Goal: Contribute content: Add original content to the website for others to see

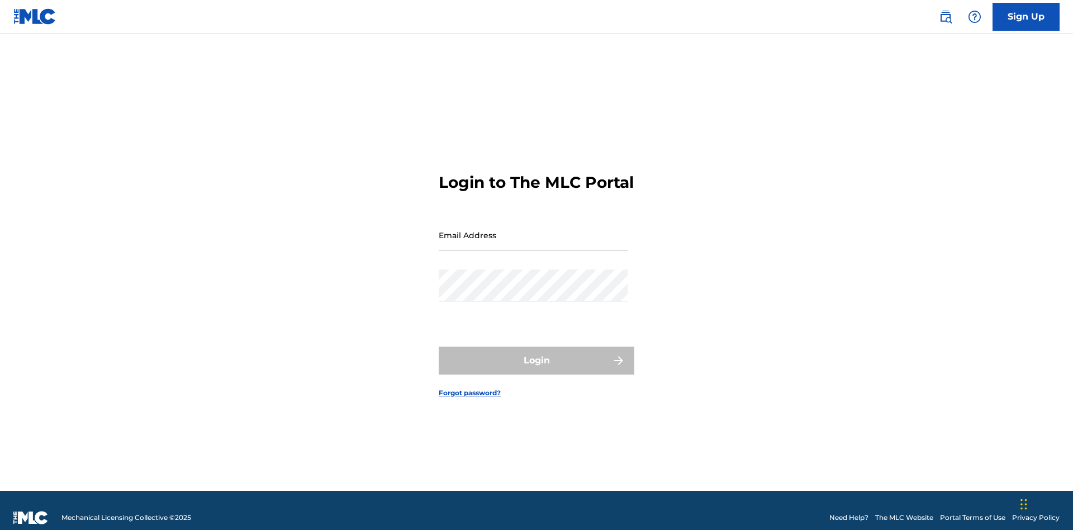
scroll to position [15, 0]
click at [533, 230] on input "Email Address" at bounding box center [533, 235] width 189 height 32
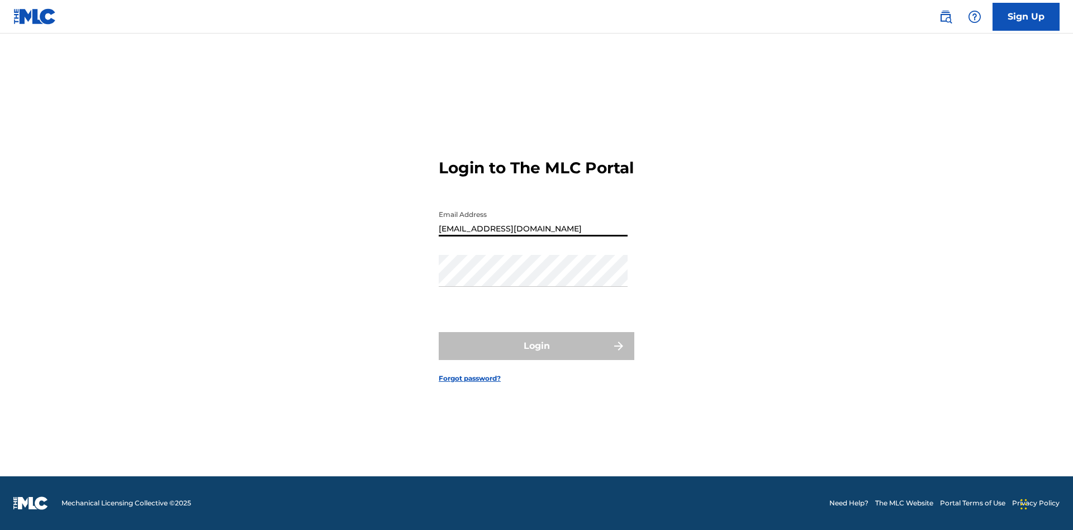
type input "[EMAIL_ADDRESS][DOMAIN_NAME]"
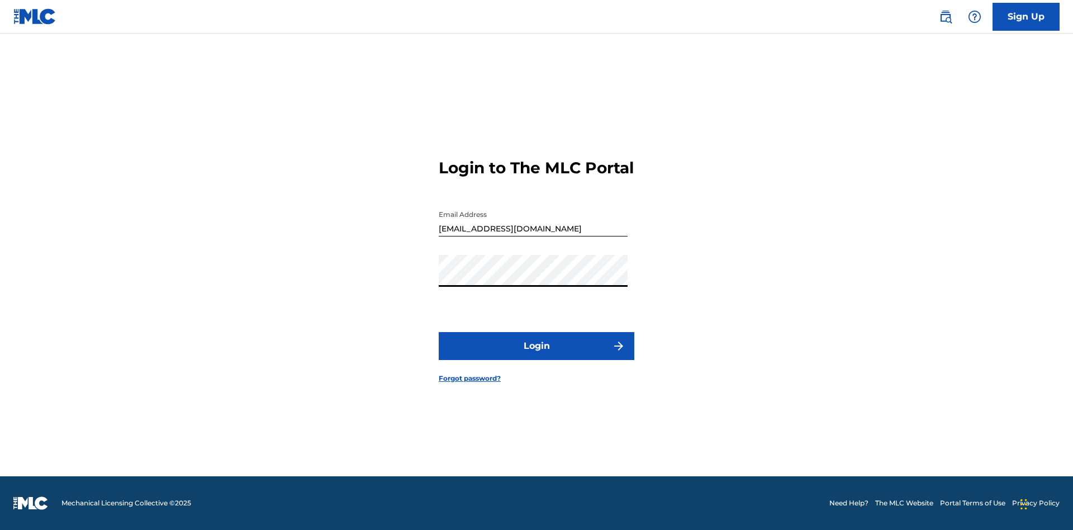
click at [537, 356] on button "Login" at bounding box center [537, 346] width 196 height 28
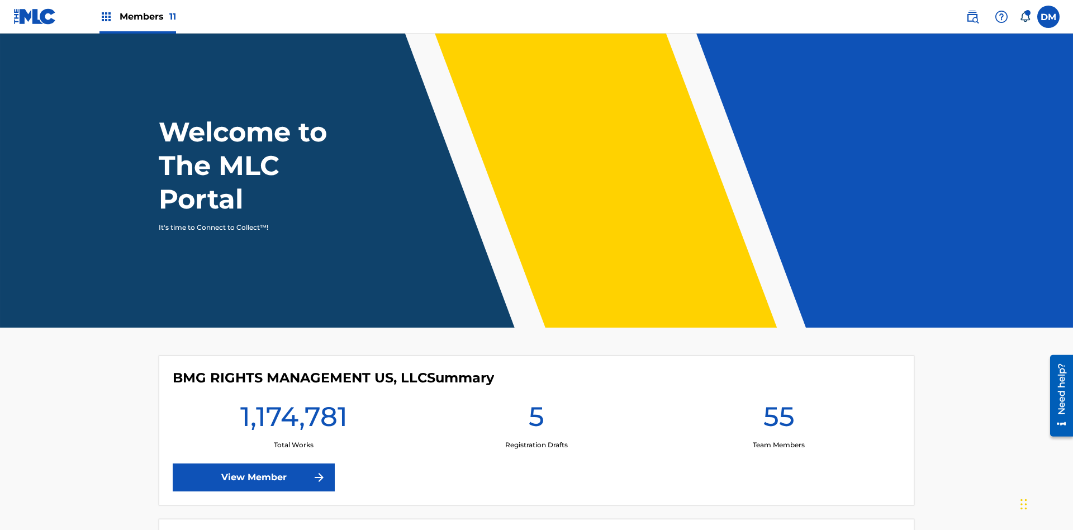
click at [138, 16] on span "Members 11" at bounding box center [148, 16] width 56 height 13
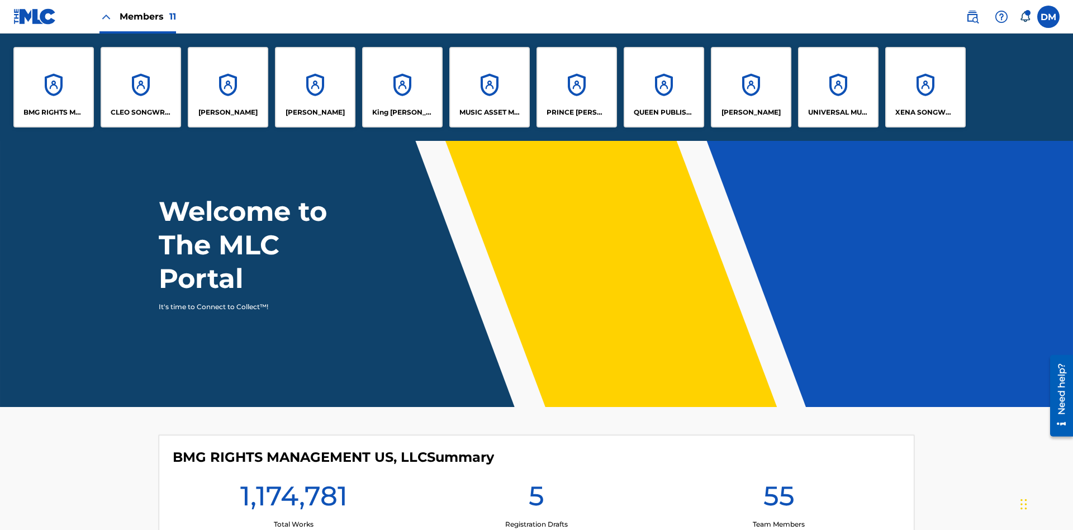
click at [838, 112] on p "UNIVERSAL MUSIC PUB GROUP" at bounding box center [838, 112] width 61 height 10
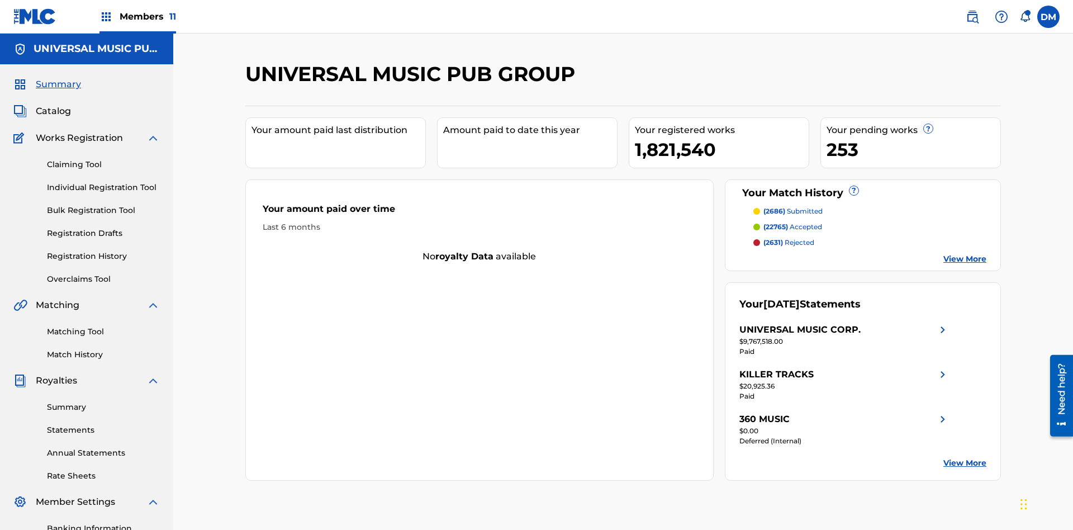
click at [103, 182] on link "Individual Registration Tool" at bounding box center [103, 188] width 113 height 12
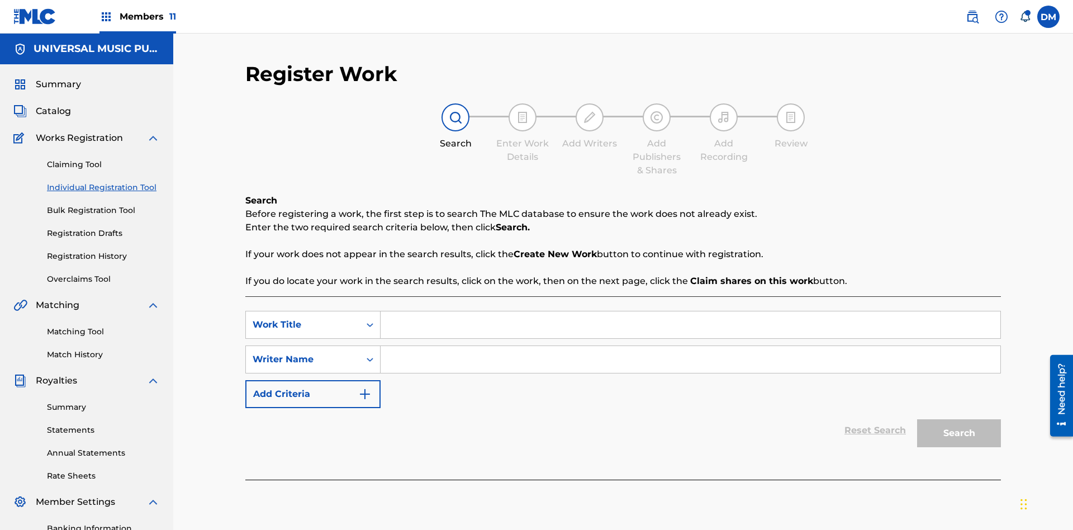
click at [690, 311] on input "Search Form" at bounding box center [691, 324] width 620 height 27
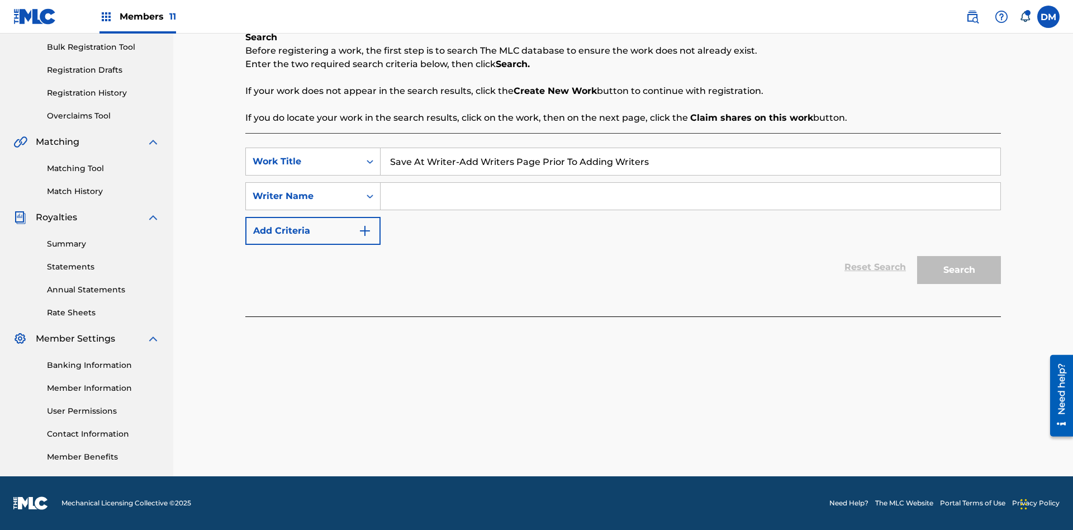
type input "Save At Writer-Add Writers Page Prior To Adding Writers"
click at [690, 196] on input "Search Form" at bounding box center [691, 196] width 620 height 27
type input "QWERTYUIOP"
click at [959, 270] on button "Search" at bounding box center [959, 270] width 84 height 28
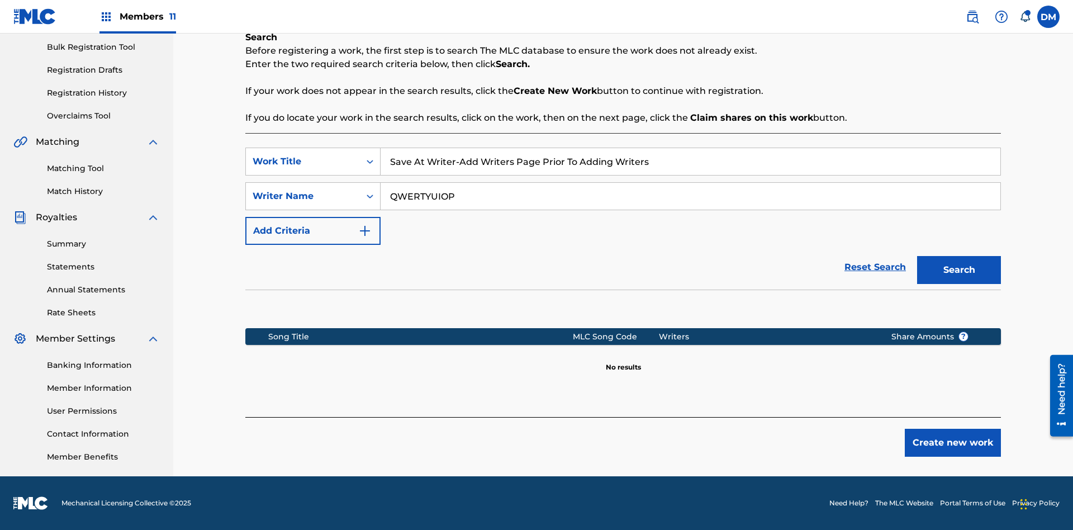
click at [953, 443] on button "Create new work" at bounding box center [953, 443] width 96 height 28
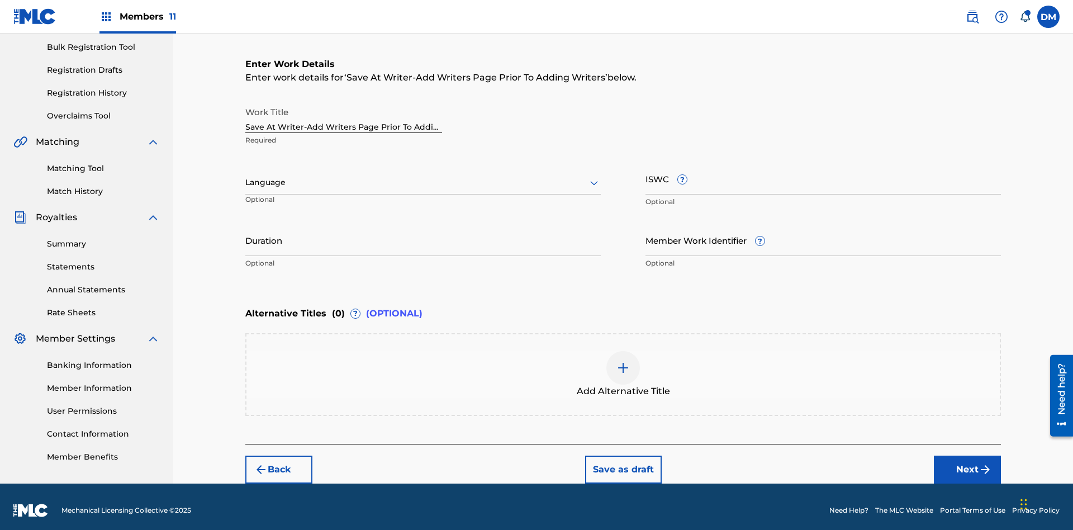
click at [423, 233] on input "Duration" at bounding box center [423, 240] width 356 height 32
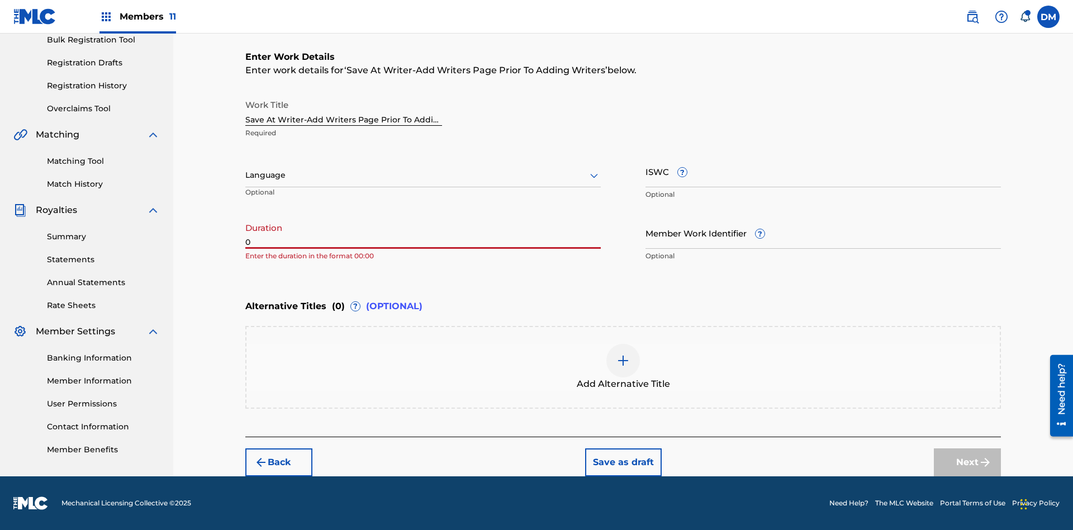
click at [423, 233] on input "0" at bounding box center [423, 233] width 356 height 32
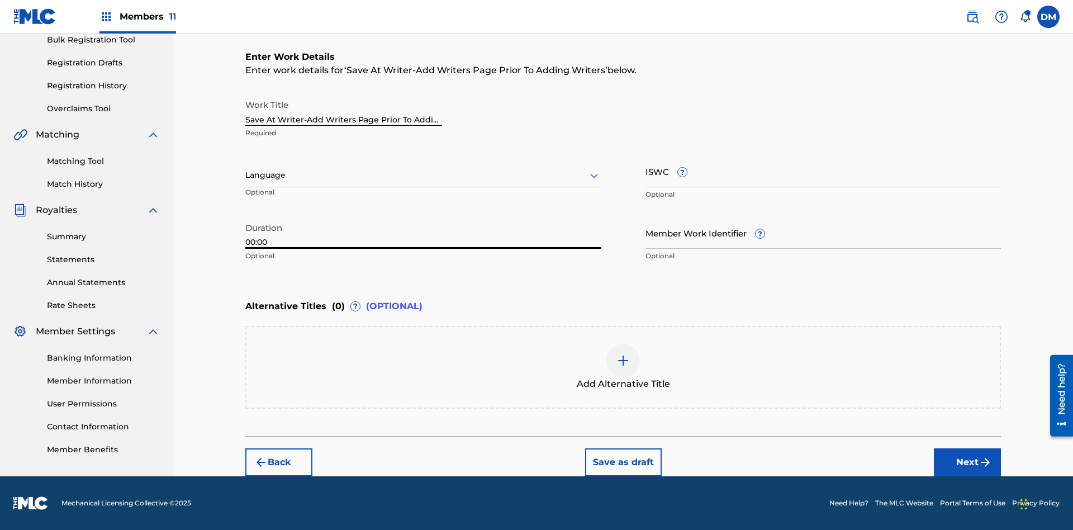
type input "00:00"
click at [594, 176] on icon at bounding box center [593, 175] width 13 height 13
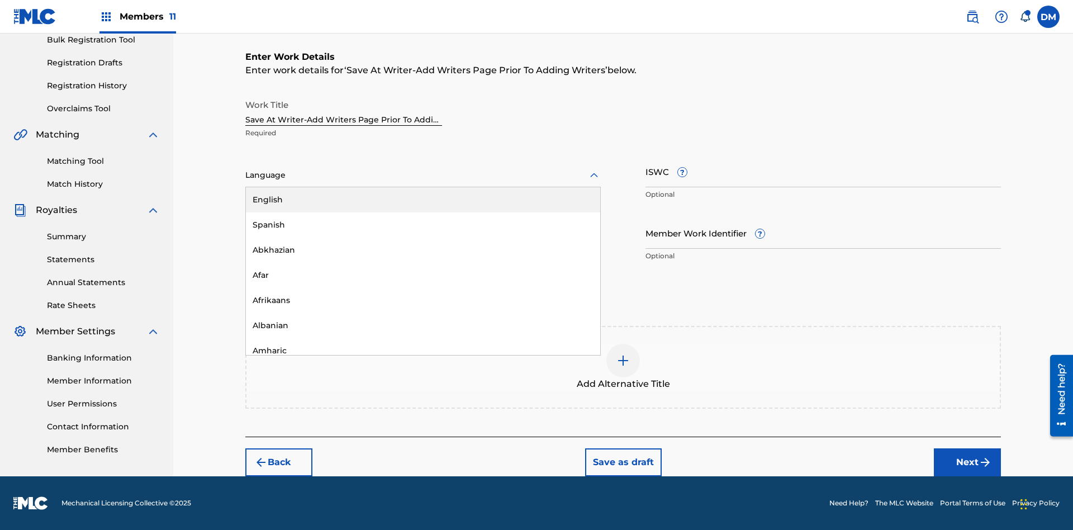
click at [423, 275] on div "Afar" at bounding box center [423, 275] width 354 height 25
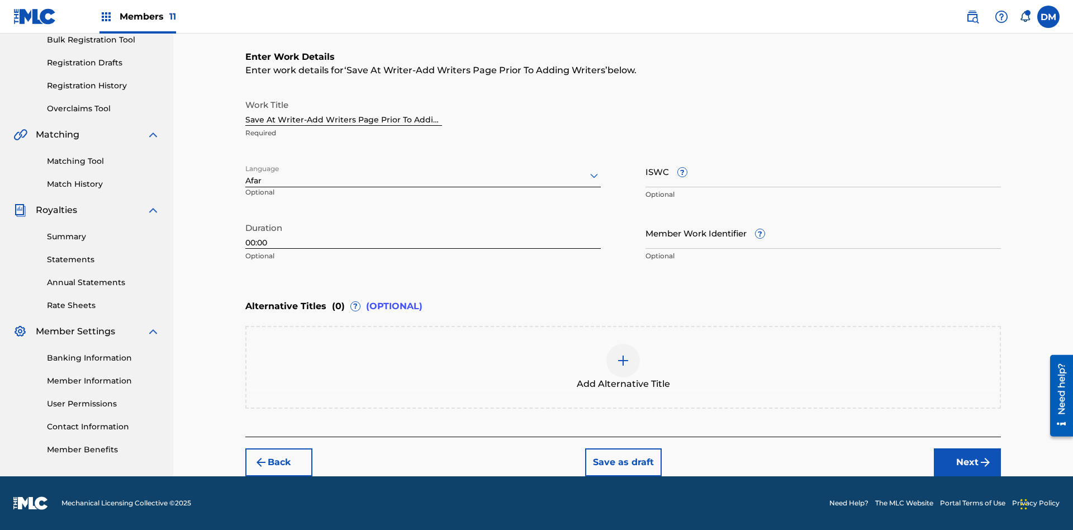
click at [823, 233] on input "Member Work Identifier ?" at bounding box center [824, 233] width 356 height 32
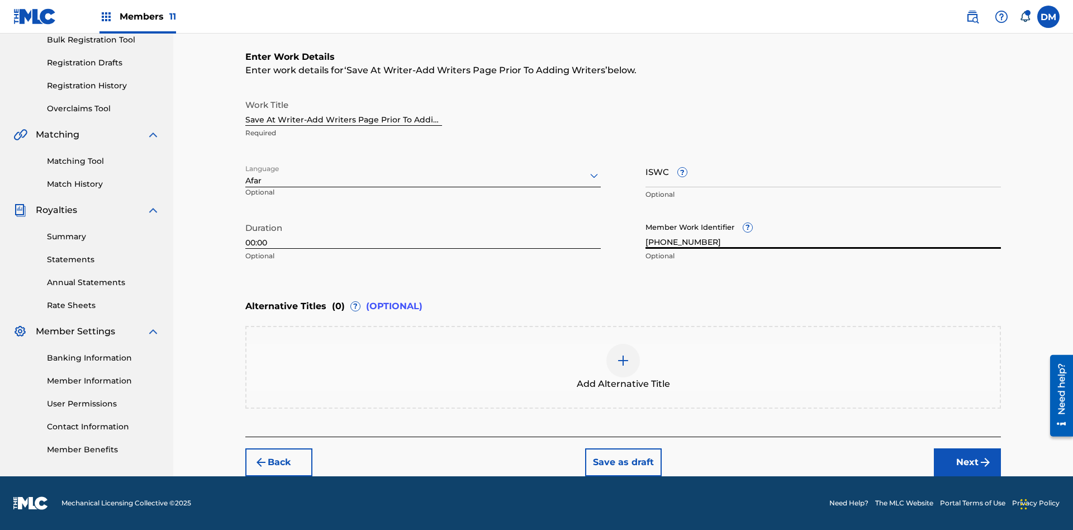
type input "[PHONE_NUMBER]"
click at [823, 171] on input "ISWC ?" at bounding box center [824, 171] width 356 height 32
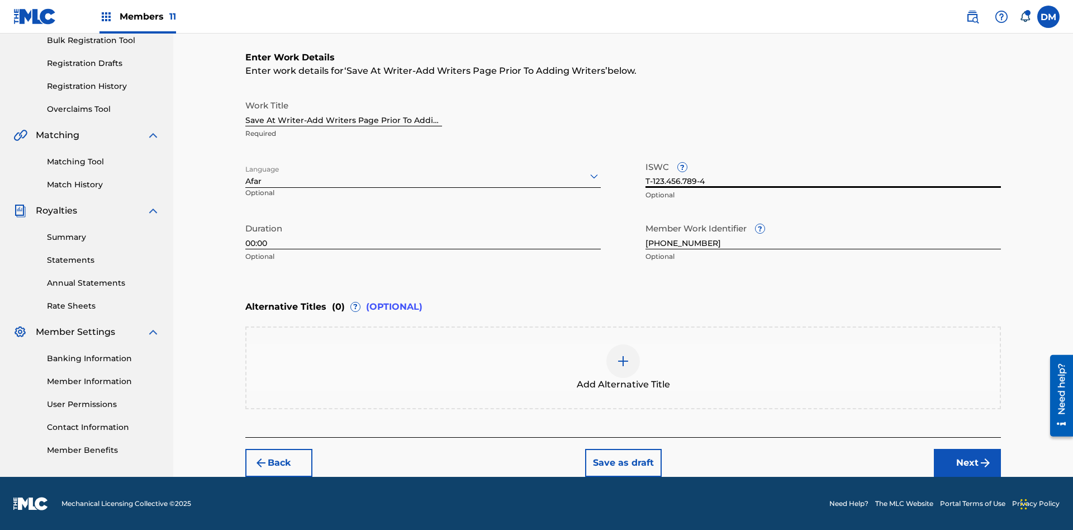
type input "T-123.456.789-4"
click at [623, 367] on img at bounding box center [623, 360] width 13 height 13
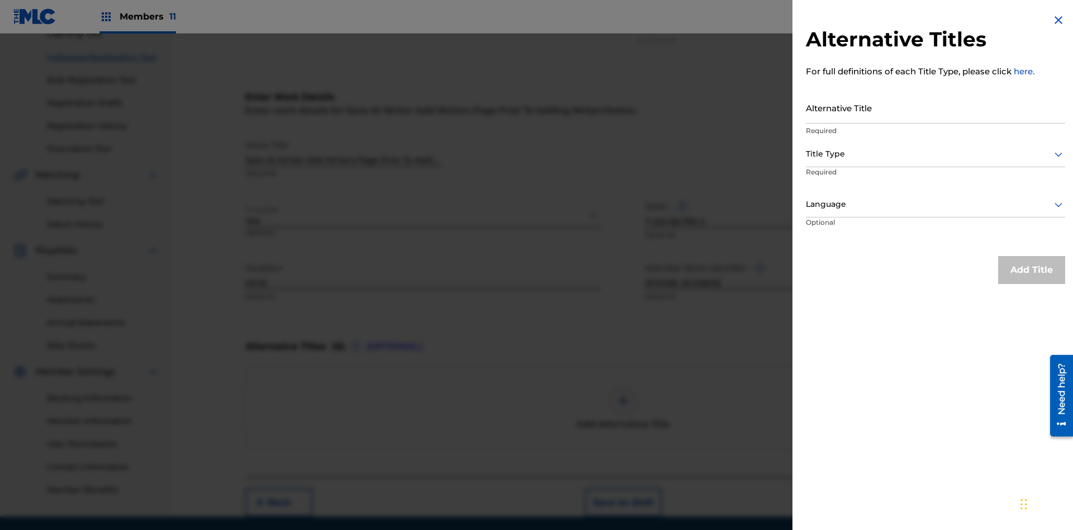
click at [936, 107] on input "Alternative Title" at bounding box center [935, 108] width 259 height 32
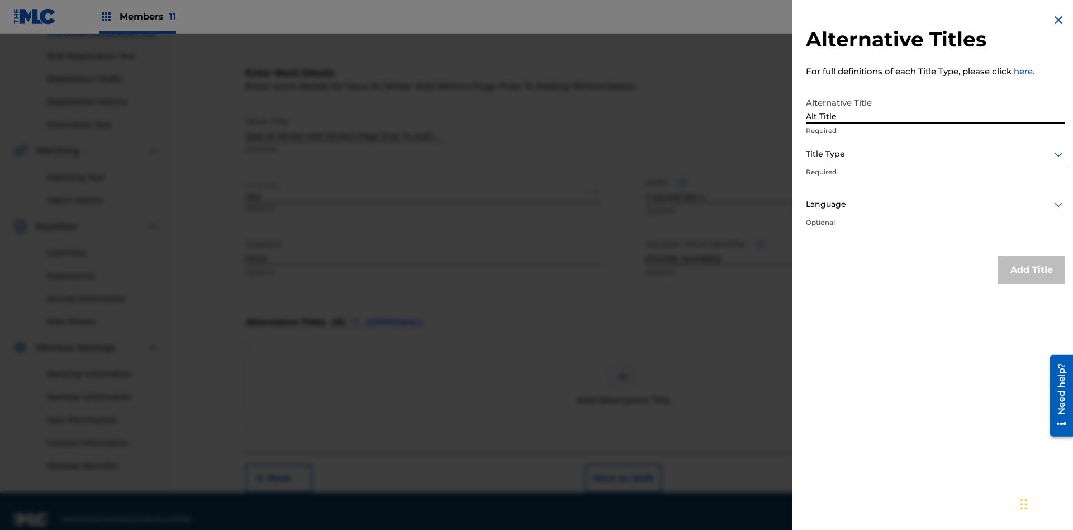
type input "Alt Title"
click at [936, 154] on div at bounding box center [935, 154] width 259 height 14
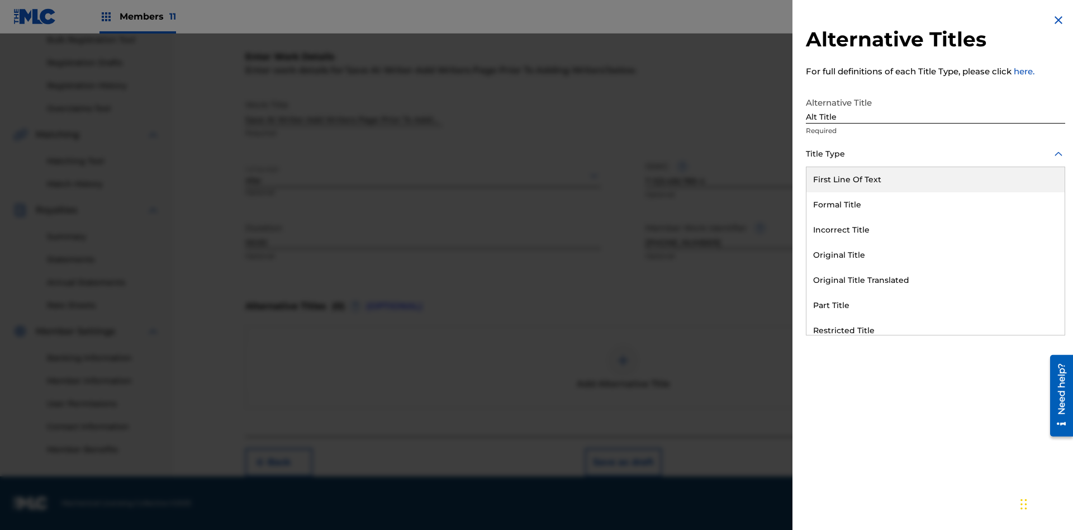
click at [936, 255] on div "Original Title" at bounding box center [936, 255] width 258 height 25
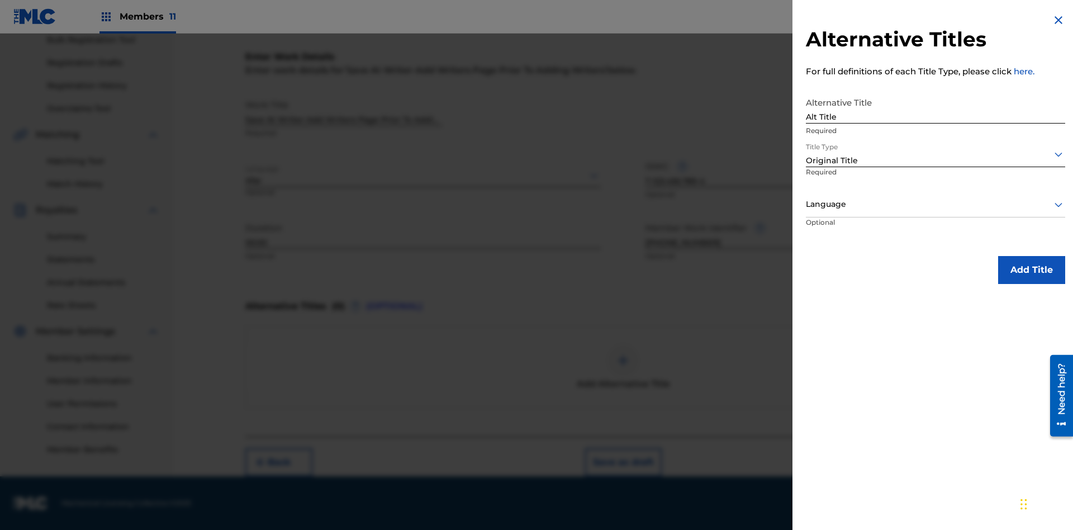
click at [936, 204] on div at bounding box center [935, 204] width 259 height 14
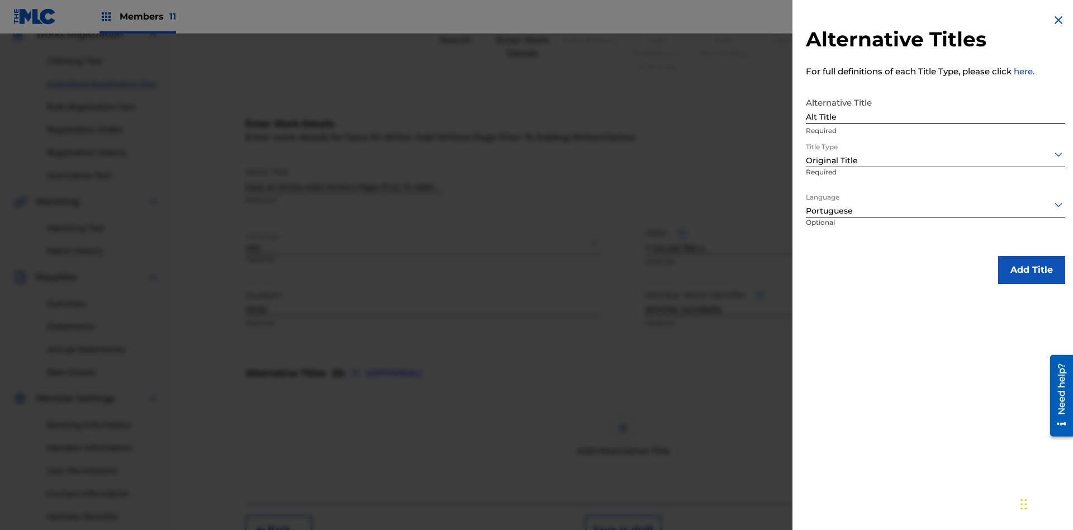
click at [1032, 269] on button "Add Title" at bounding box center [1031, 270] width 67 height 28
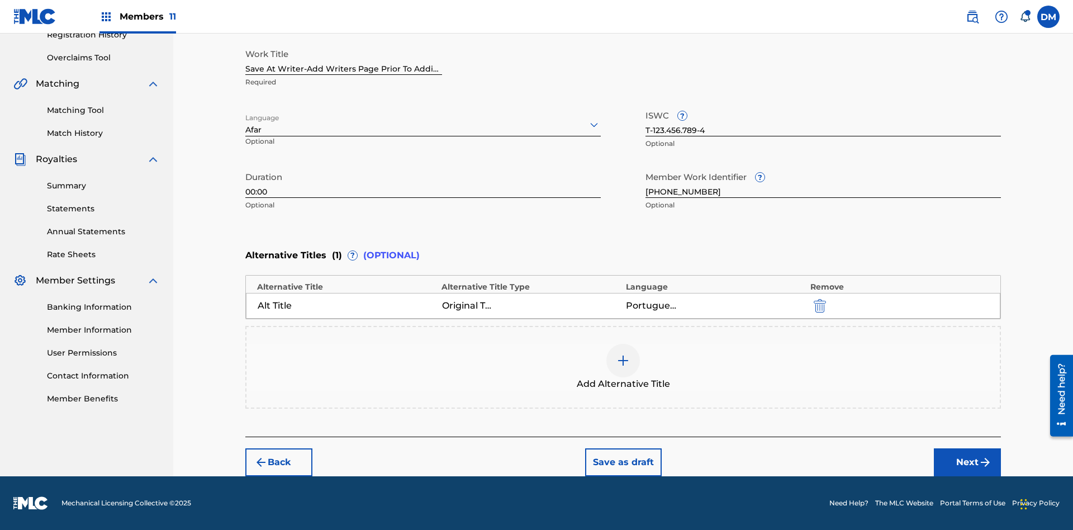
click at [968, 462] on button "Next" at bounding box center [967, 462] width 67 height 28
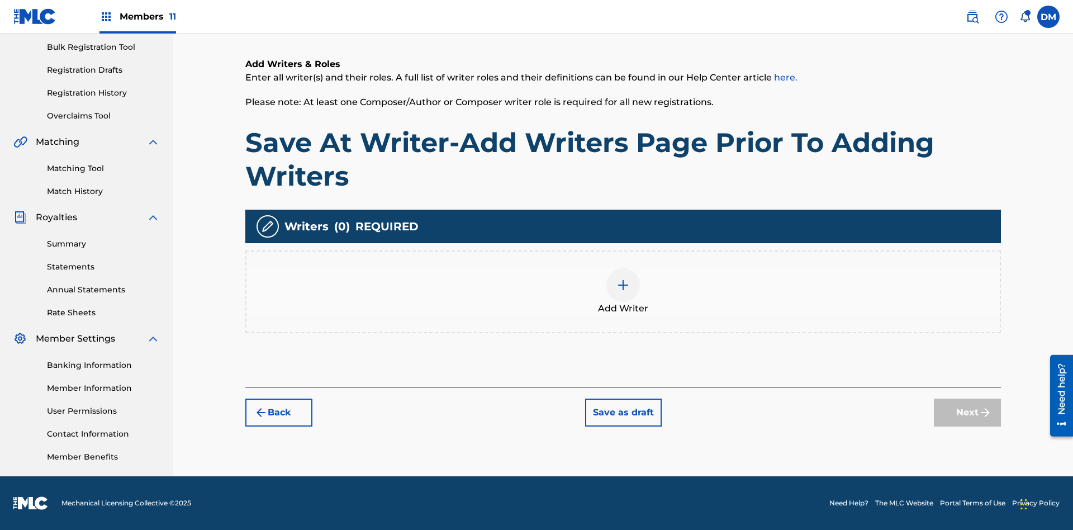
scroll to position [163, 0]
click at [623, 412] on button "Save as draft" at bounding box center [623, 413] width 77 height 28
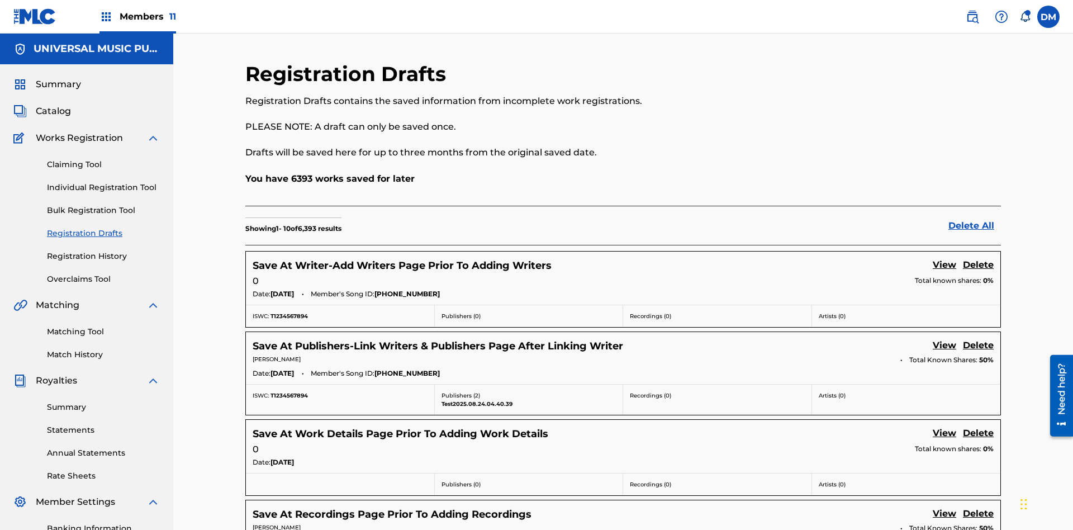
click at [945, 258] on link "View" at bounding box center [944, 265] width 23 height 15
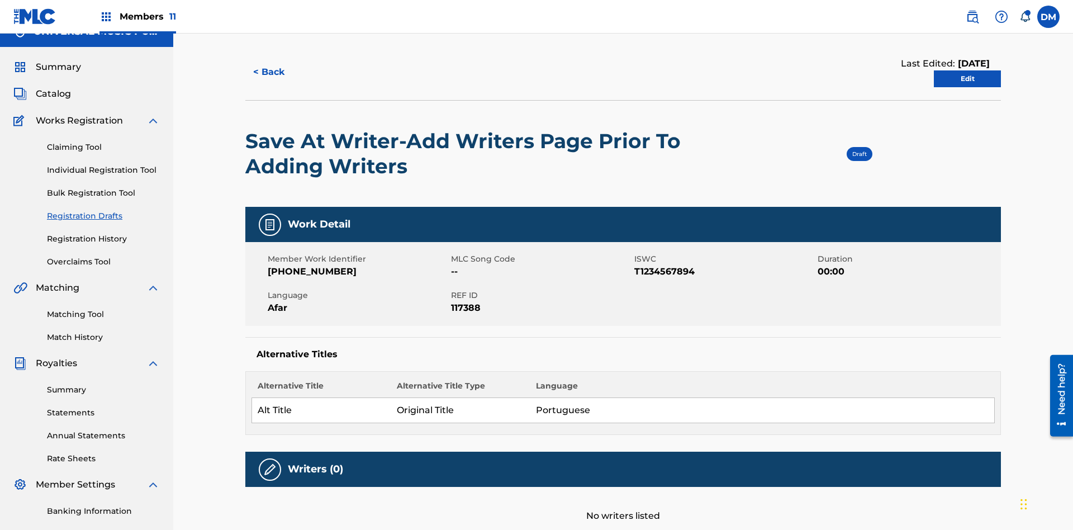
click at [968, 75] on link "Edit" at bounding box center [967, 78] width 67 height 17
